Goal: Information Seeking & Learning: Learn about a topic

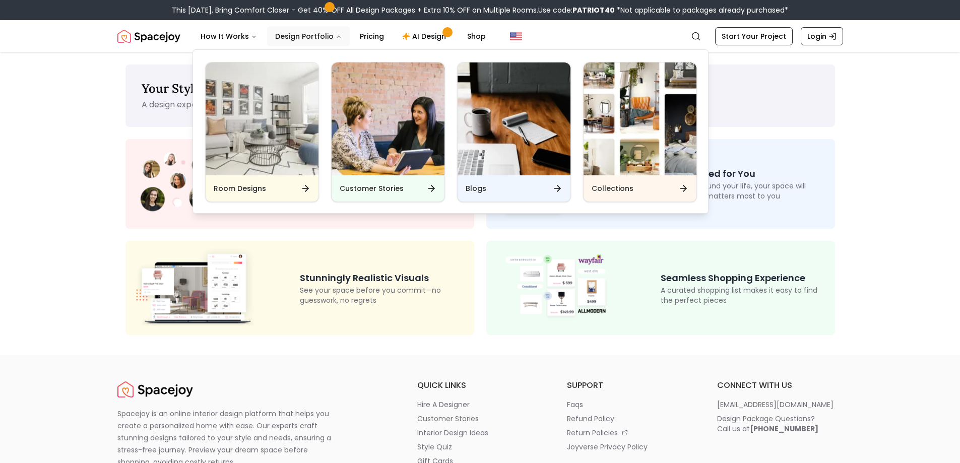
click at [310, 33] on button "Design Portfolio" at bounding box center [308, 36] width 83 height 20
click at [308, 191] on icon "Main" at bounding box center [309, 188] width 3 height 6
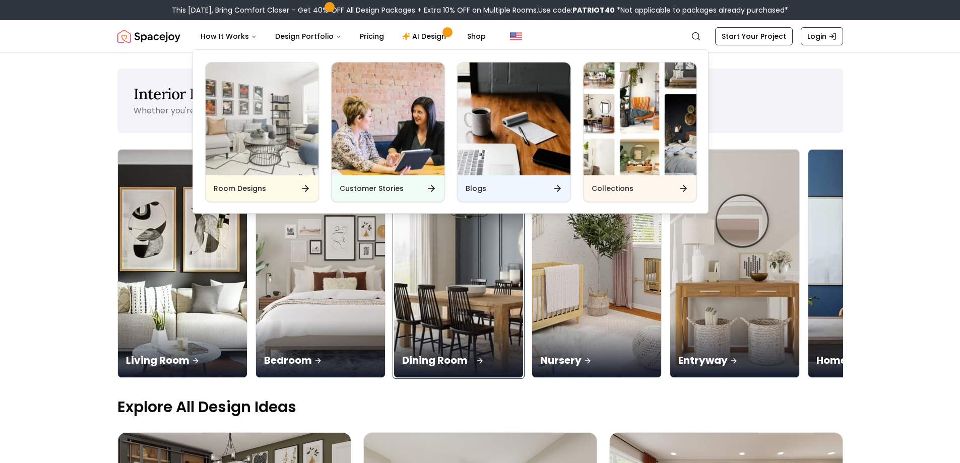
click at [486, 318] on img at bounding box center [458, 263] width 136 height 239
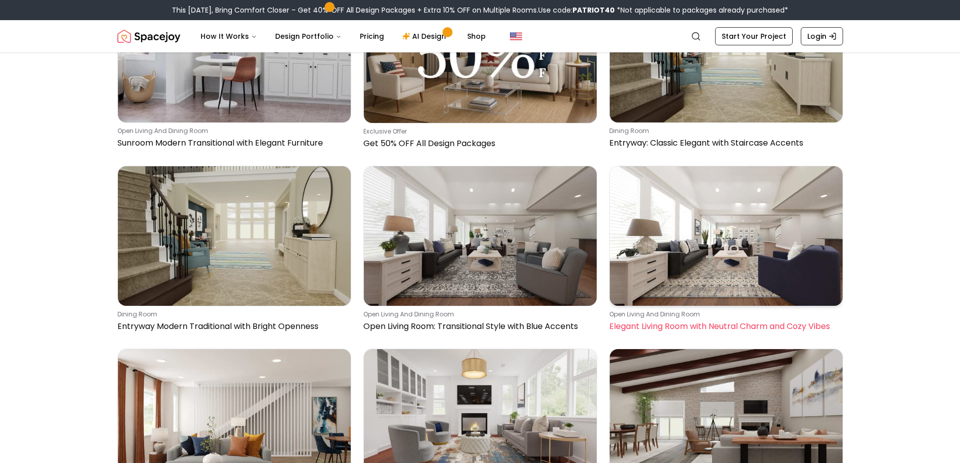
scroll to position [1109, 0]
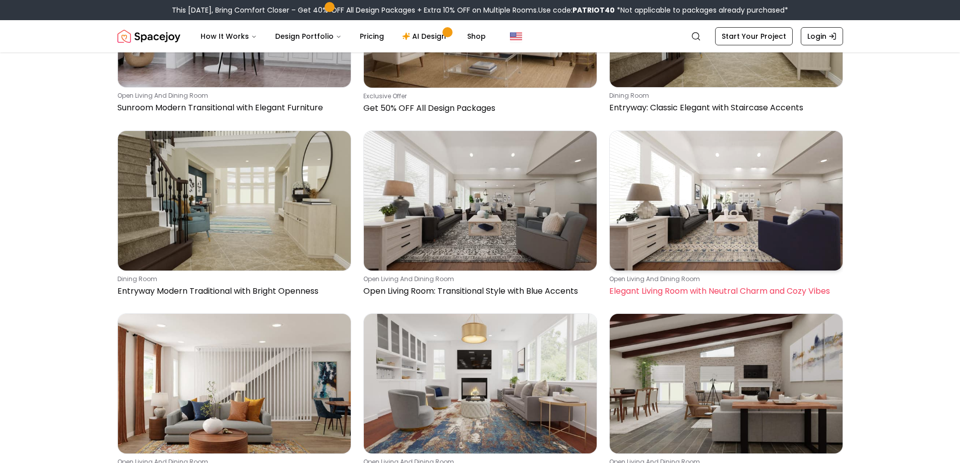
click at [767, 202] on img at bounding box center [726, 201] width 233 height 140
click at [702, 290] on p "Elegant Living Room with Neutral Charm and Cozy Vibes" at bounding box center [724, 291] width 230 height 12
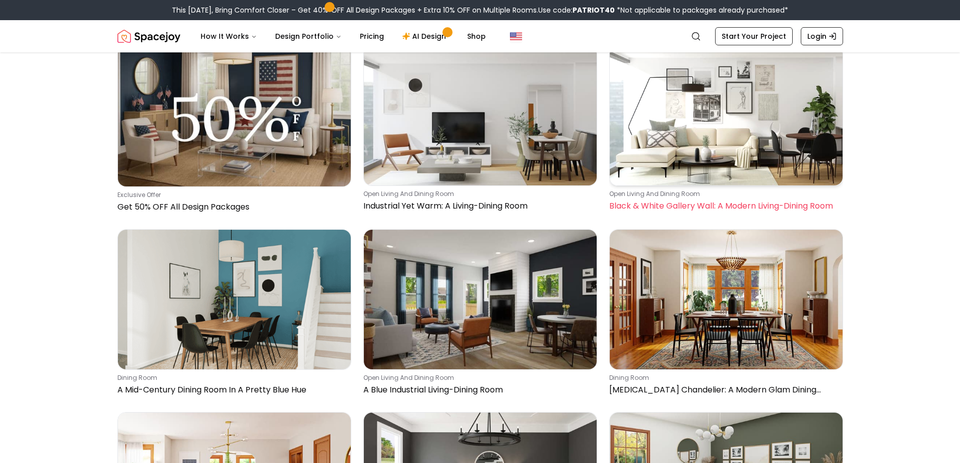
scroll to position [4636, 0]
